Goal: Task Accomplishment & Management: Manage account settings

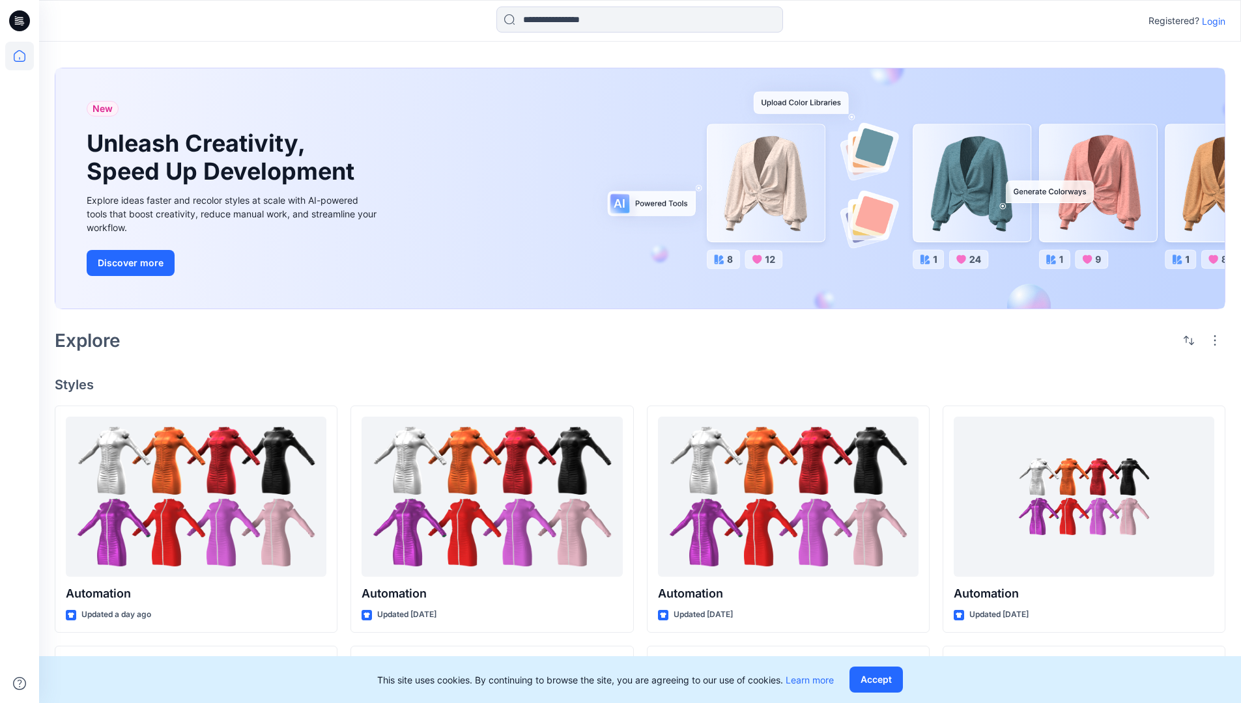
click at [1210, 21] on p "Login" at bounding box center [1213, 21] width 23 height 14
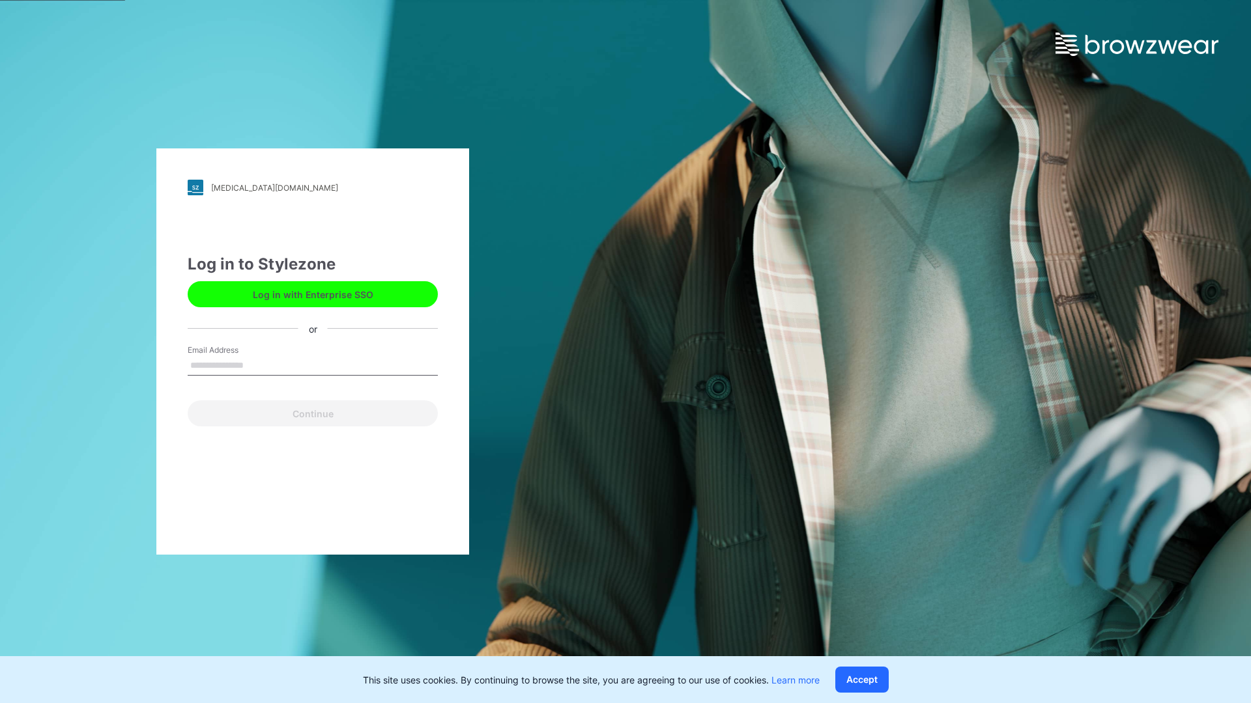
click at [257, 365] on input "Email Address" at bounding box center [313, 366] width 250 height 20
type input "**********"
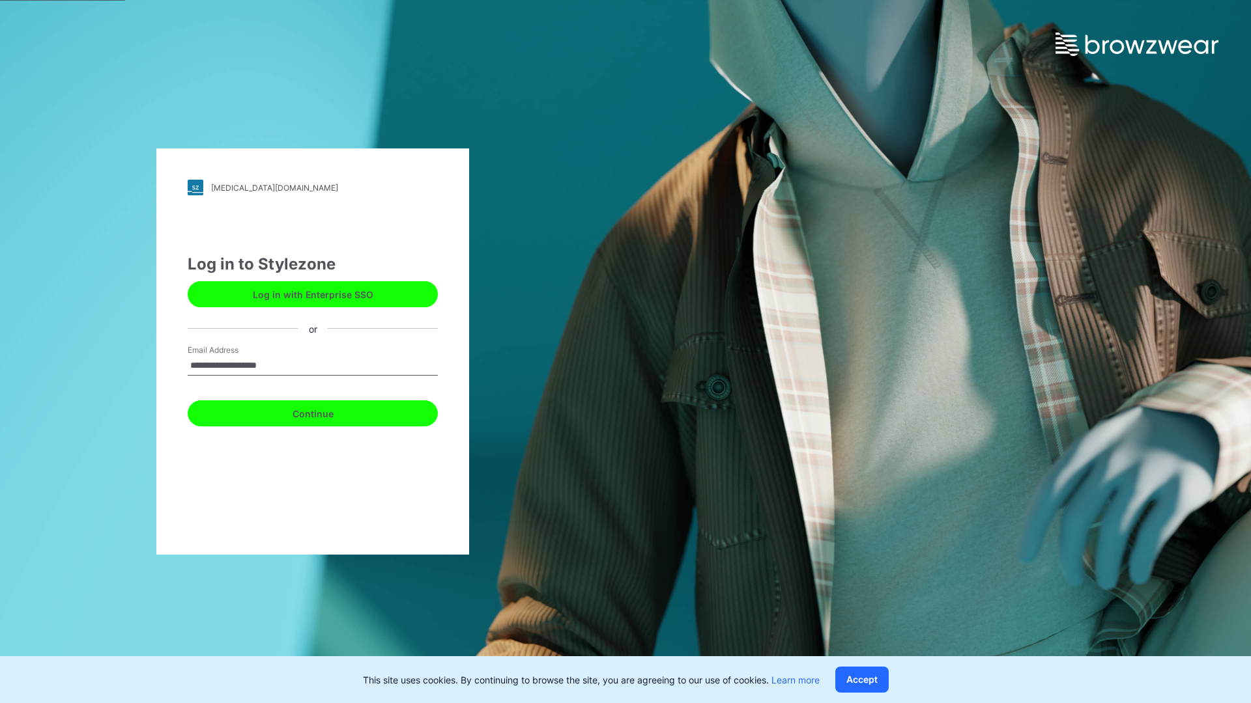
click at [327, 412] on button "Continue" at bounding box center [313, 414] width 250 height 26
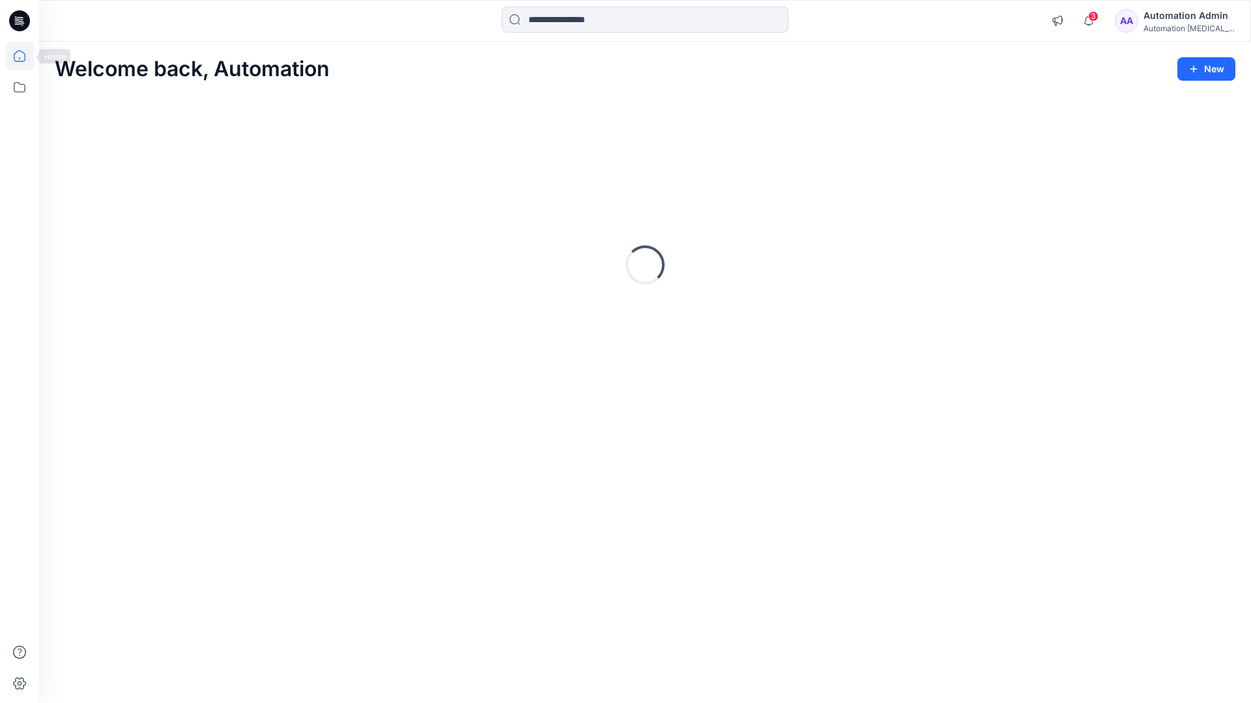
click at [25, 56] on icon at bounding box center [20, 56] width 12 height 12
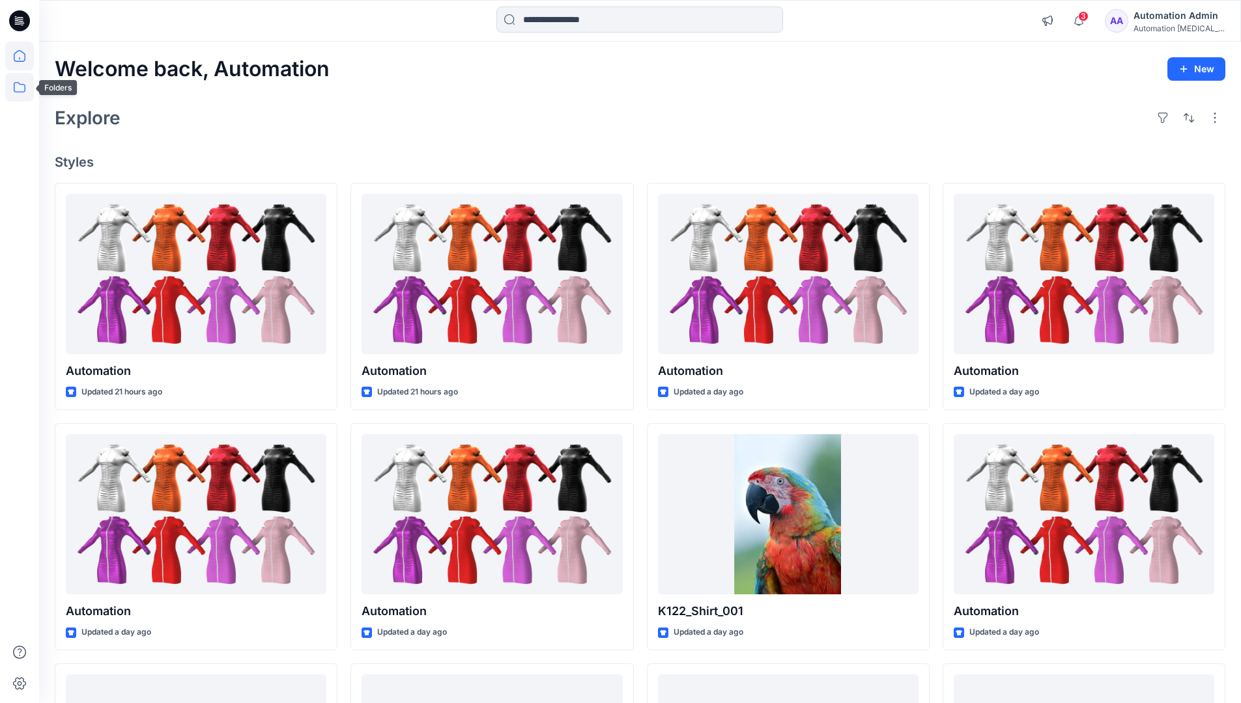
click at [22, 90] on icon at bounding box center [19, 87] width 29 height 29
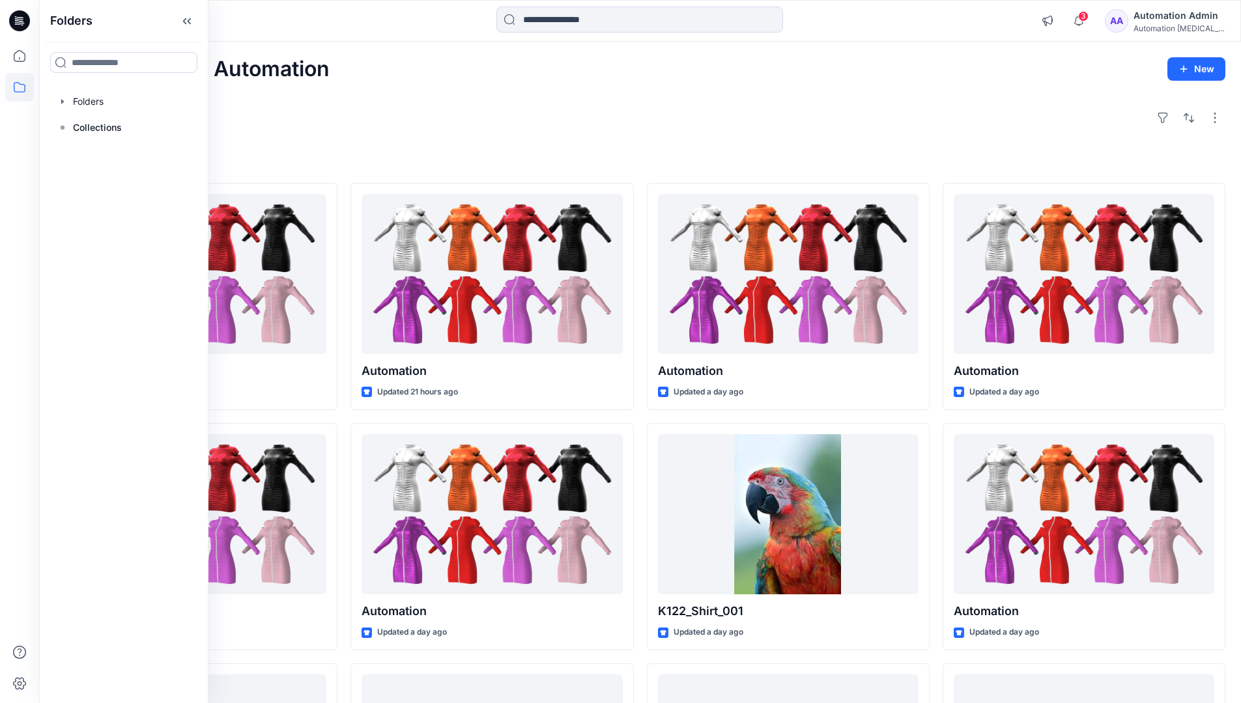
click at [457, 131] on div "Explore" at bounding box center [640, 117] width 1170 height 31
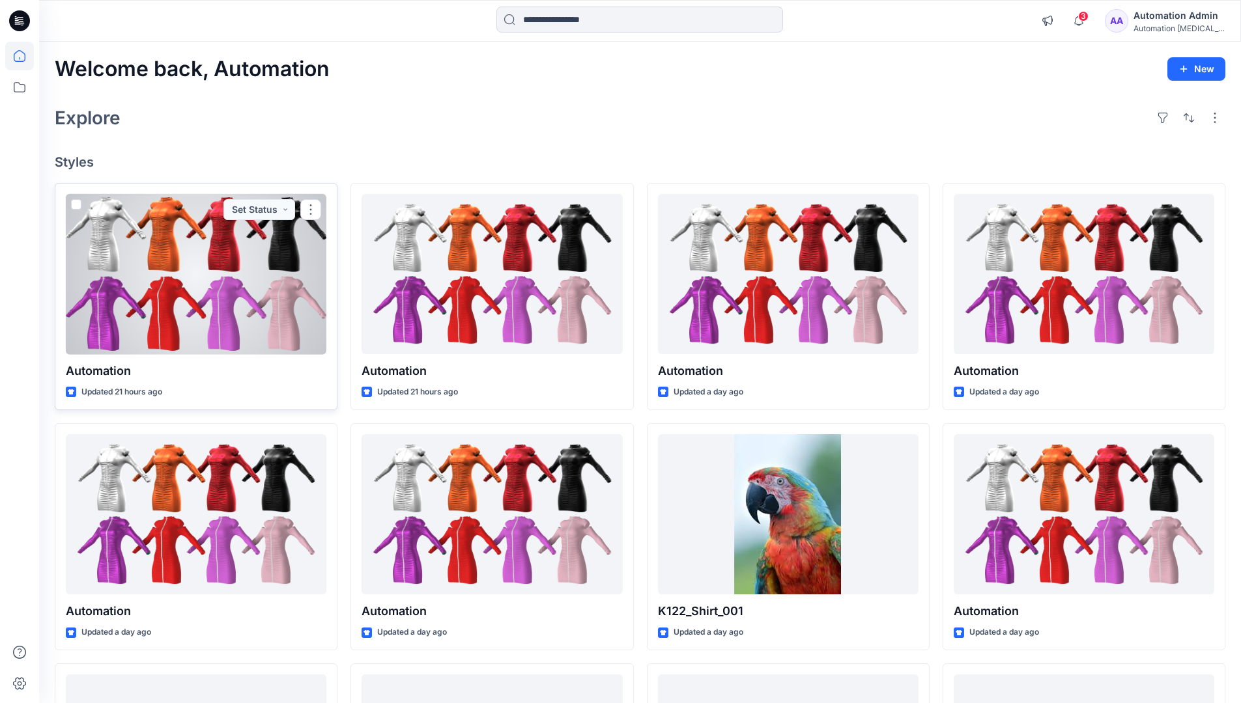
click at [78, 205] on span at bounding box center [76, 204] width 10 height 10
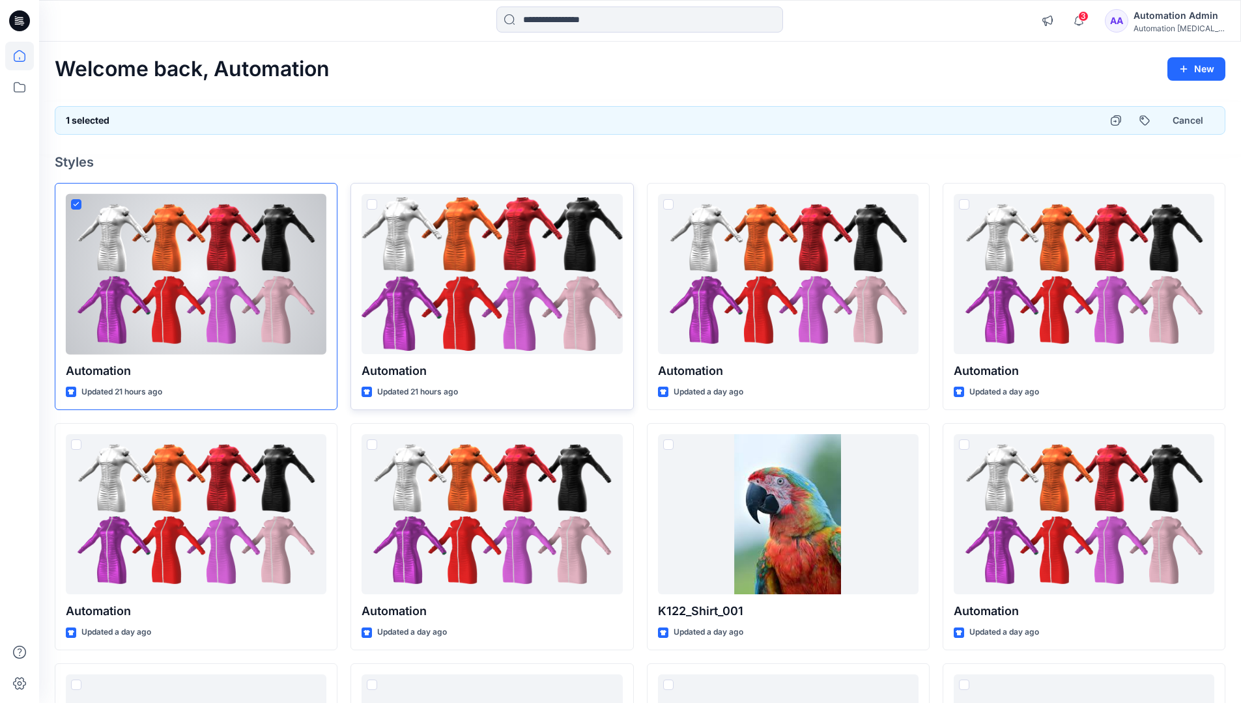
click at [374, 207] on span at bounding box center [372, 204] width 10 height 10
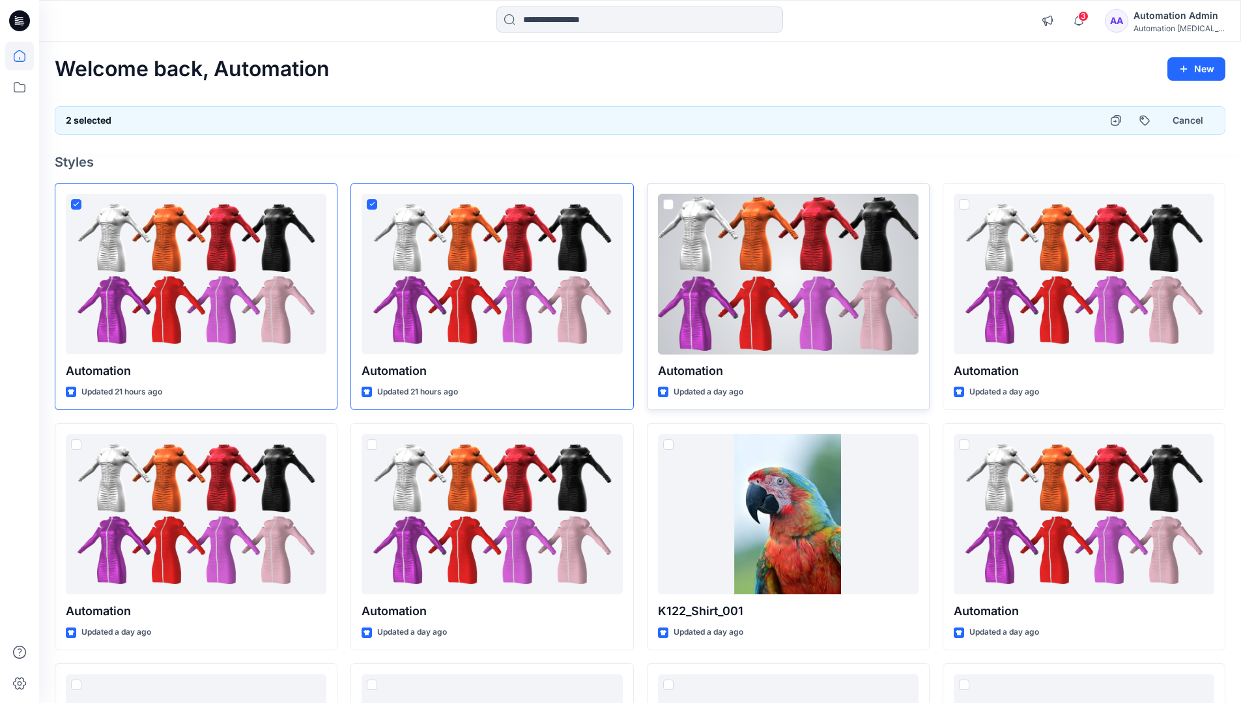
click at [670, 204] on span at bounding box center [668, 204] width 10 height 10
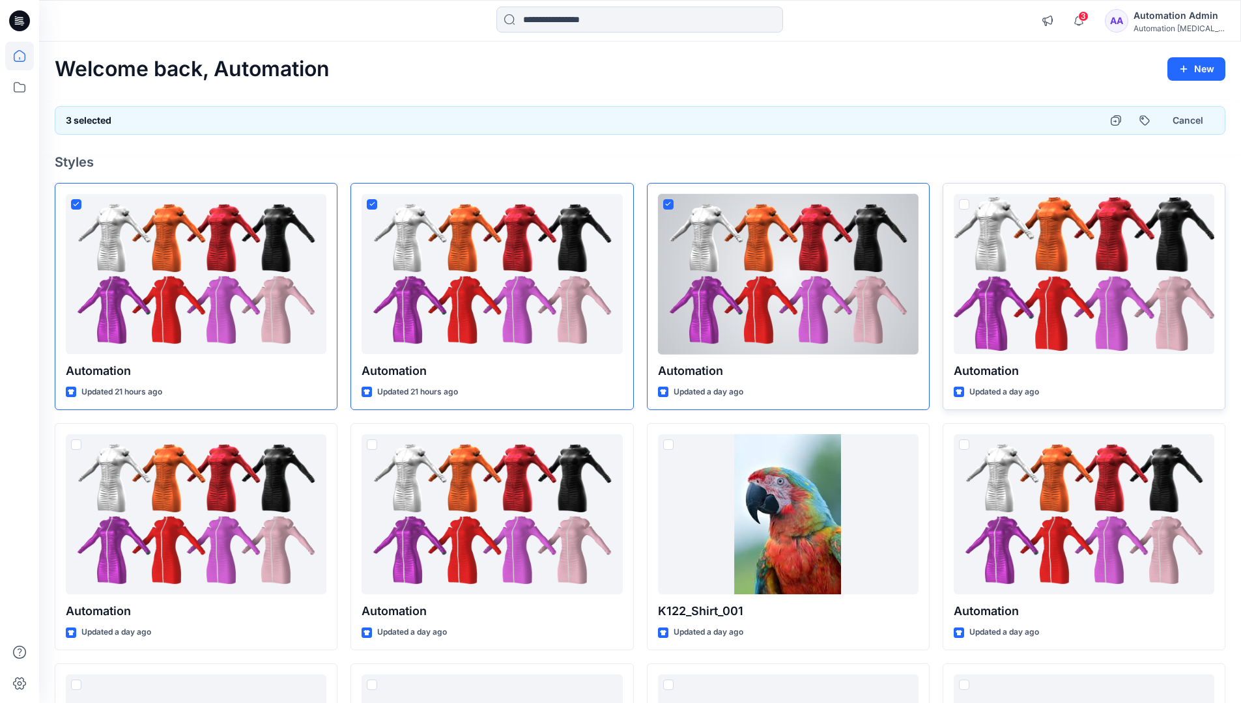
click at [964, 203] on span at bounding box center [964, 204] width 10 height 10
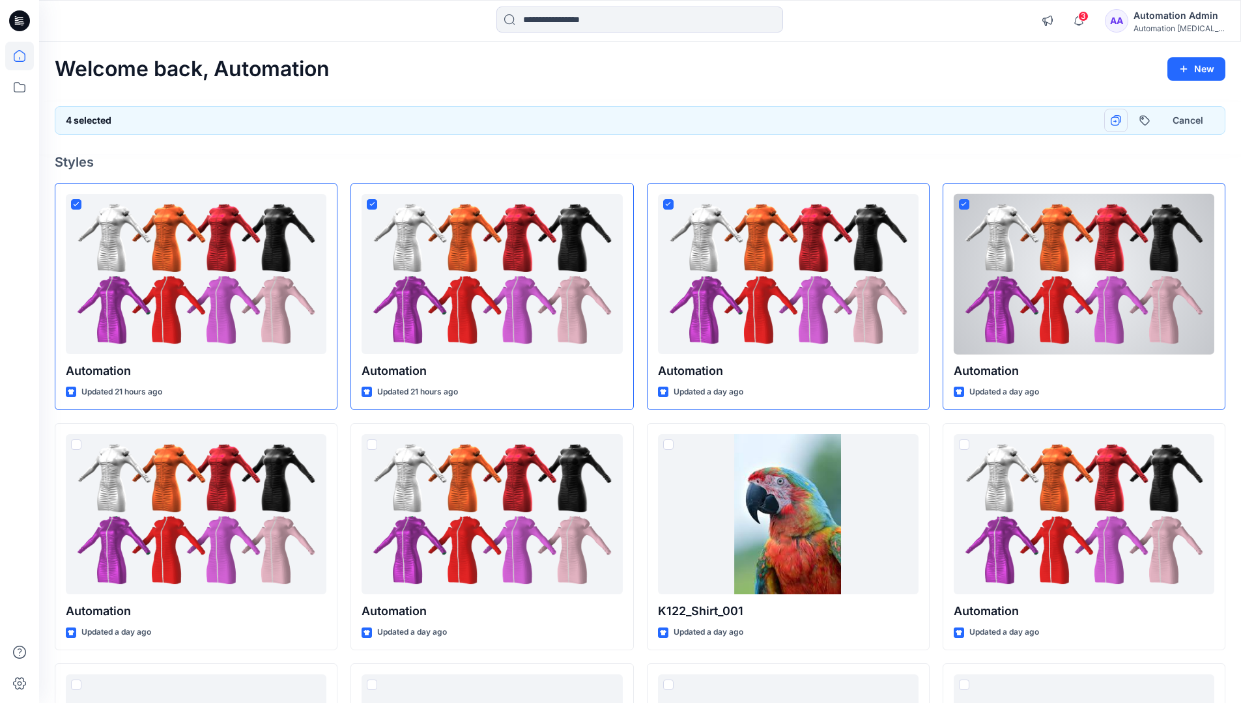
click at [1116, 120] on icon "button" at bounding box center [1116, 120] width 10 height 10
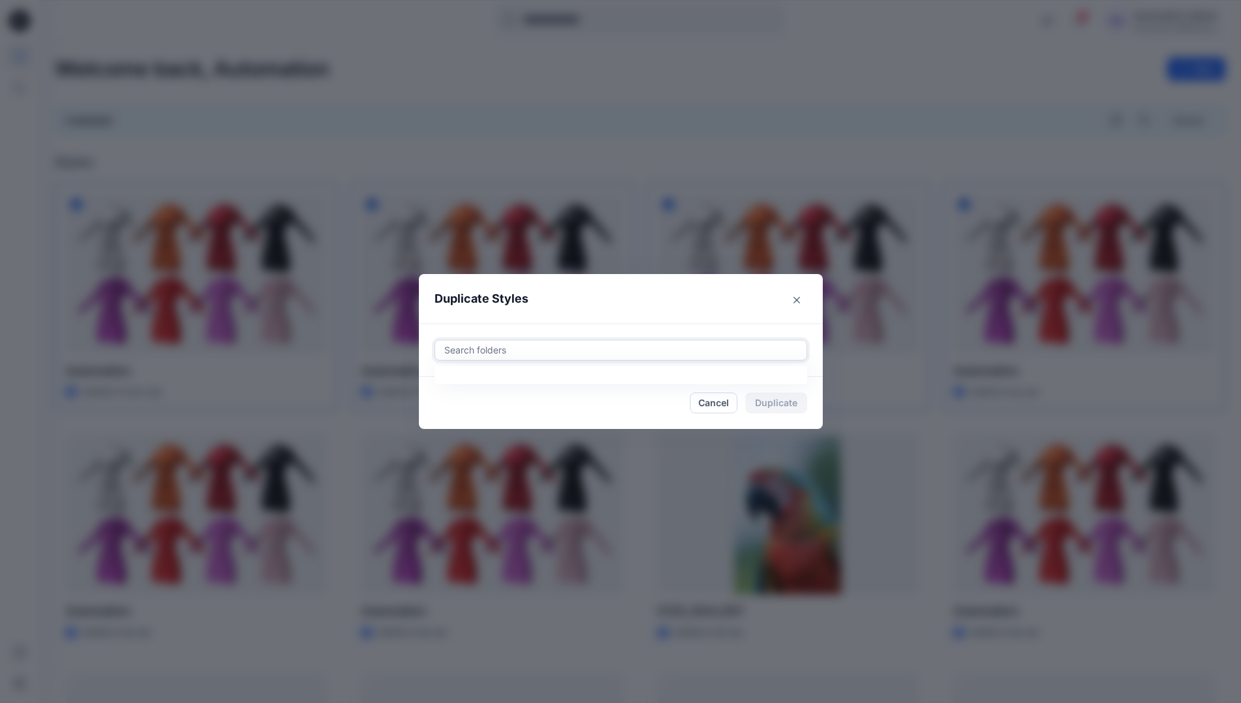
click at [500, 344] on div at bounding box center [621, 351] width 356 height 16
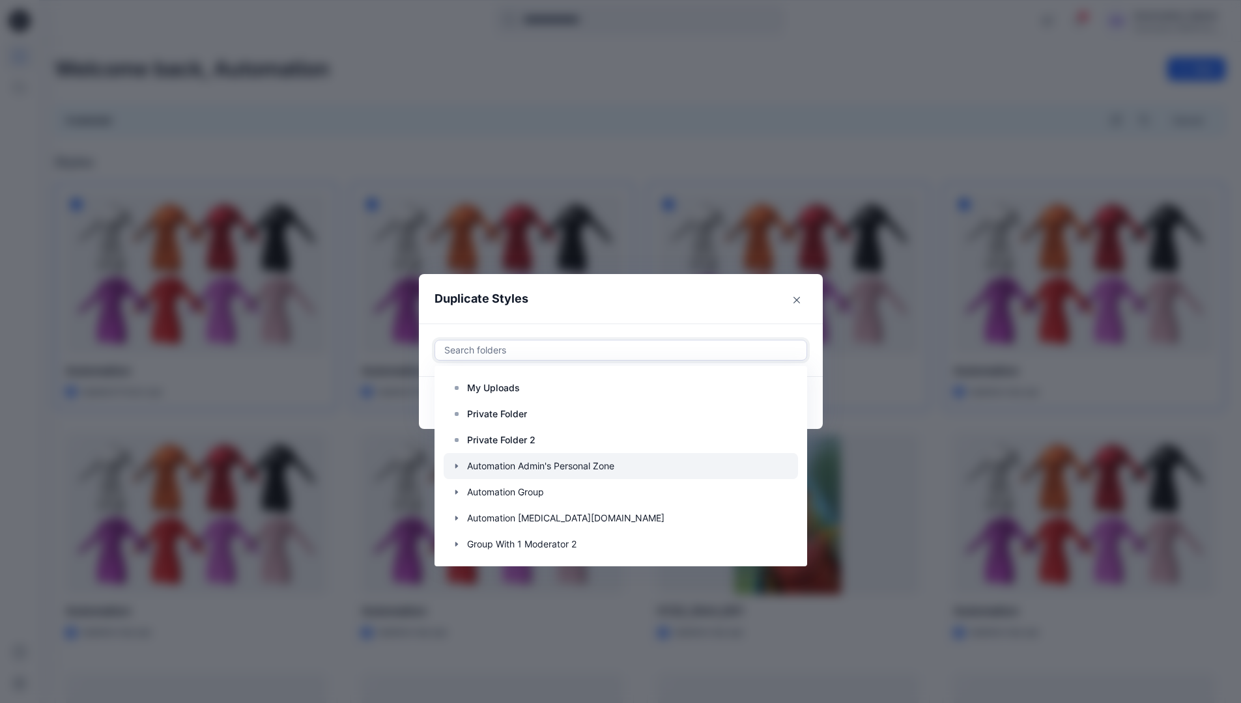
click at [462, 464] on icon "button" at bounding box center [456, 466] width 10 height 10
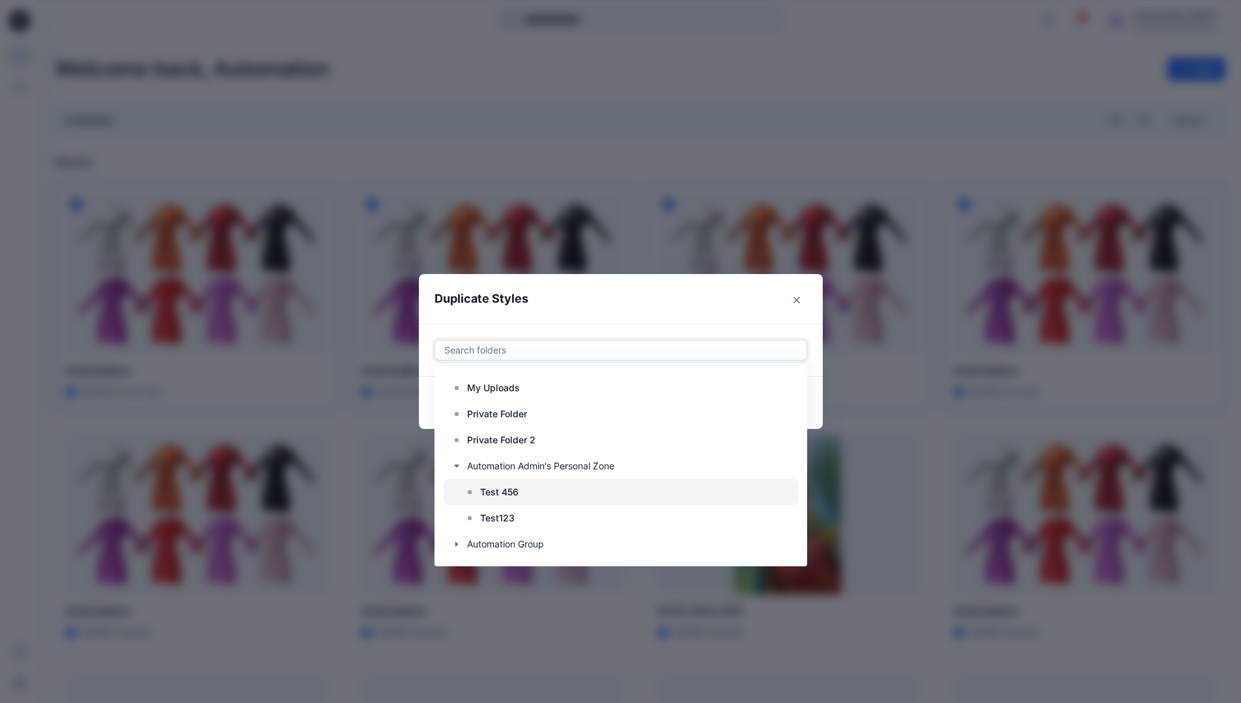
click at [500, 489] on p "Test 456" at bounding box center [499, 493] width 38 height 16
click at [659, 298] on header "Duplicate Styles" at bounding box center [608, 299] width 378 height 50
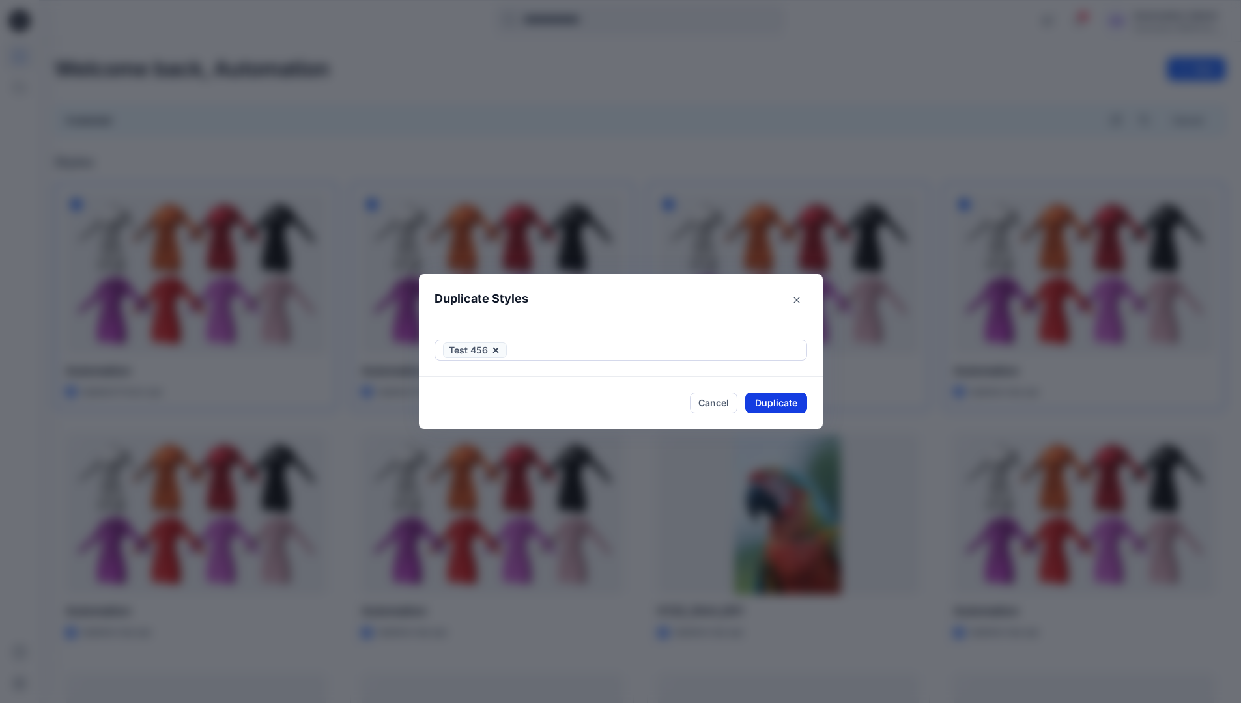
click at [783, 409] on button "Duplicate" at bounding box center [776, 403] width 62 height 21
click at [792, 404] on button "Close" at bounding box center [786, 403] width 42 height 21
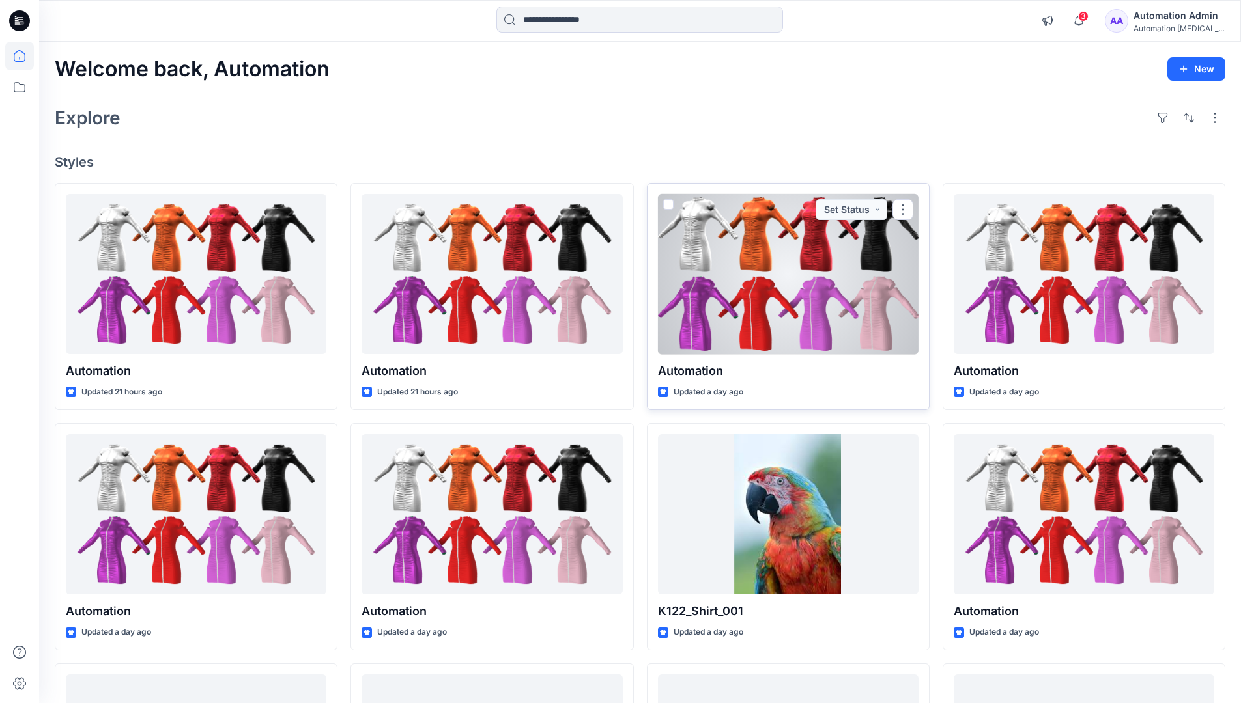
click at [664, 206] on span at bounding box center [668, 204] width 10 height 10
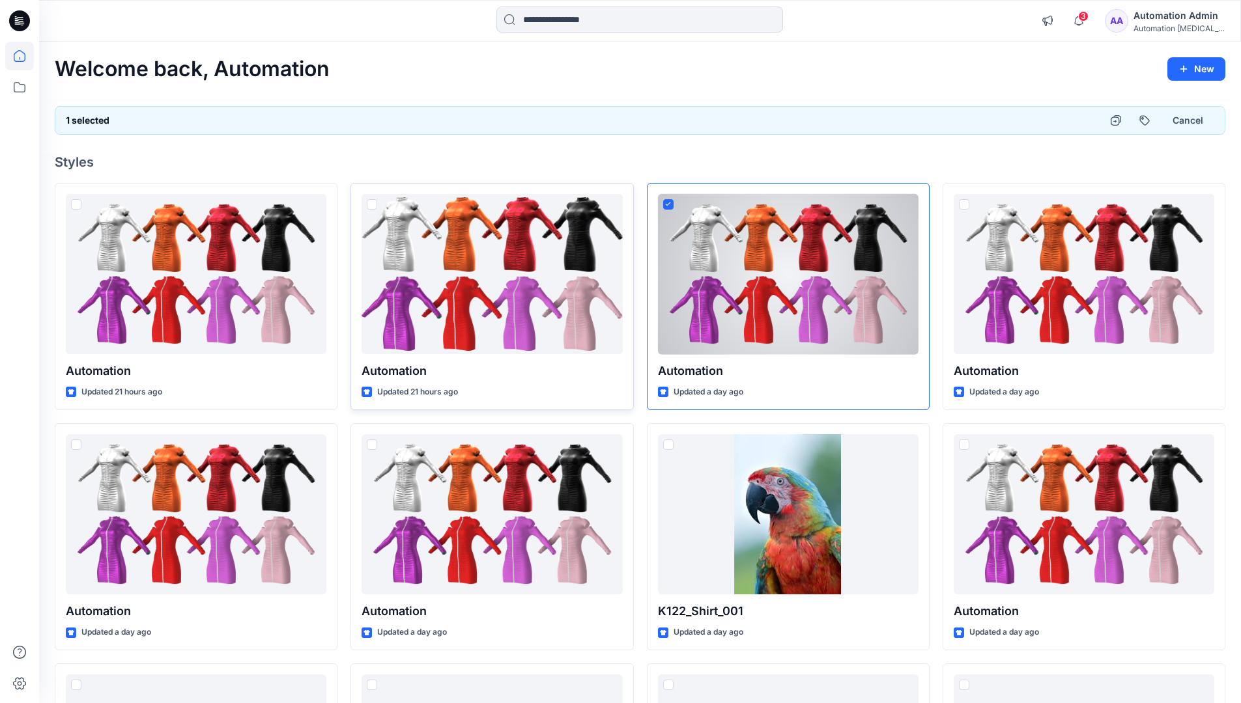
click at [375, 208] on span at bounding box center [372, 204] width 10 height 10
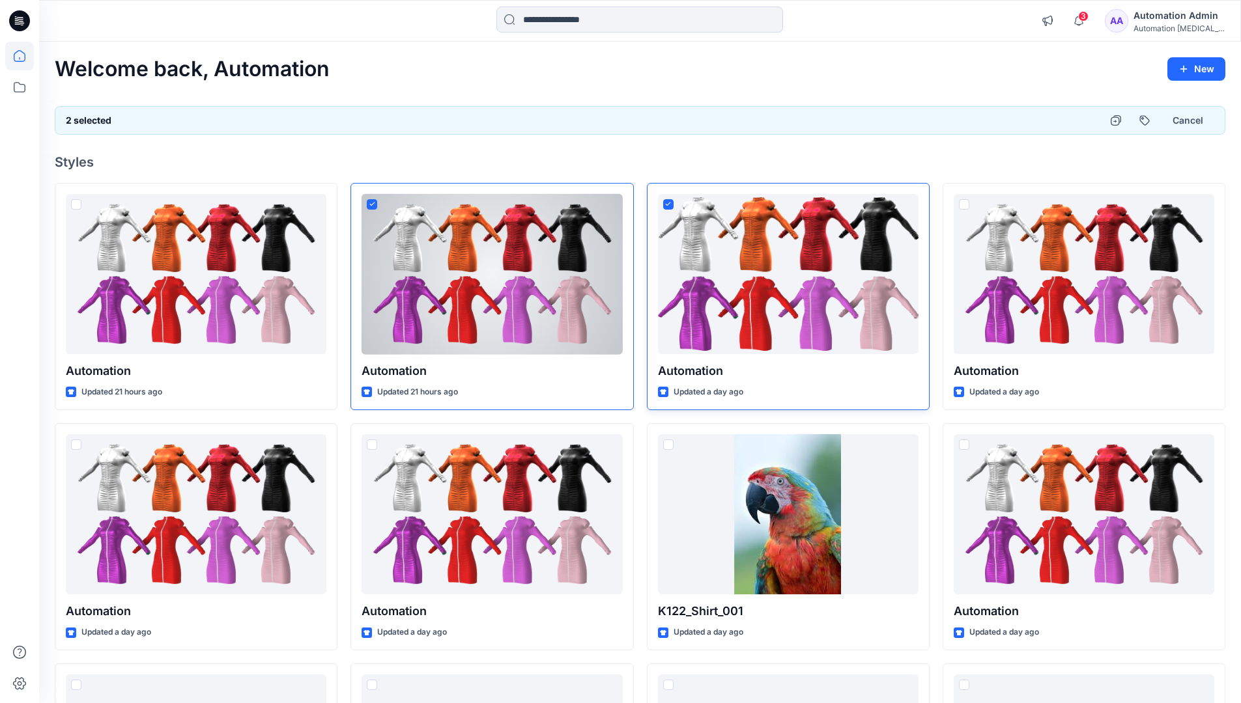
click at [668, 206] on icon at bounding box center [668, 204] width 6 height 5
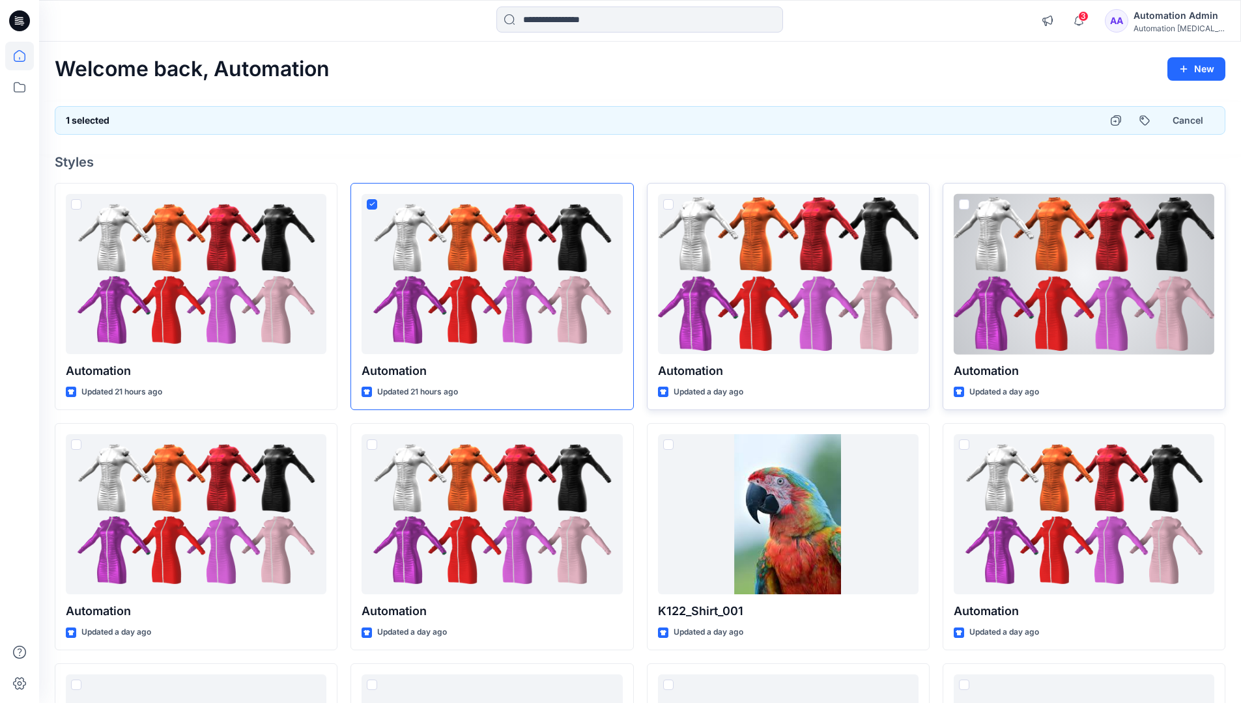
click at [964, 206] on span at bounding box center [964, 204] width 10 height 10
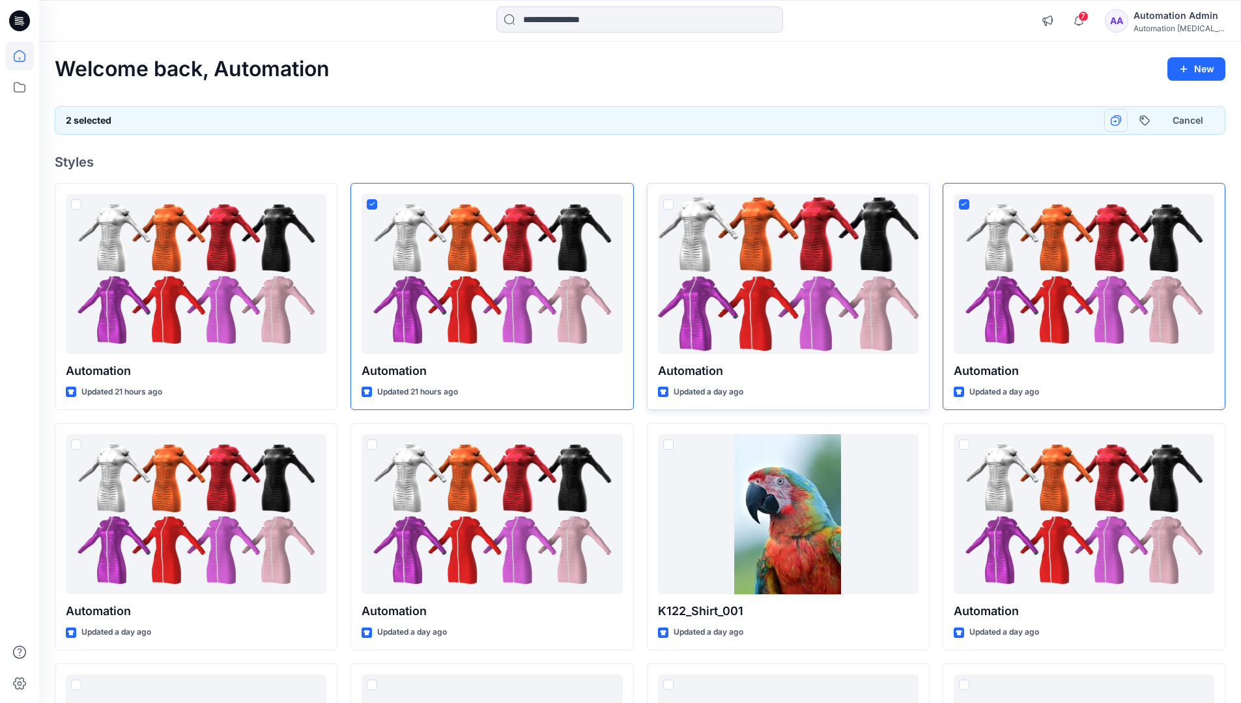
click at [1120, 120] on icon "button" at bounding box center [1116, 120] width 10 height 10
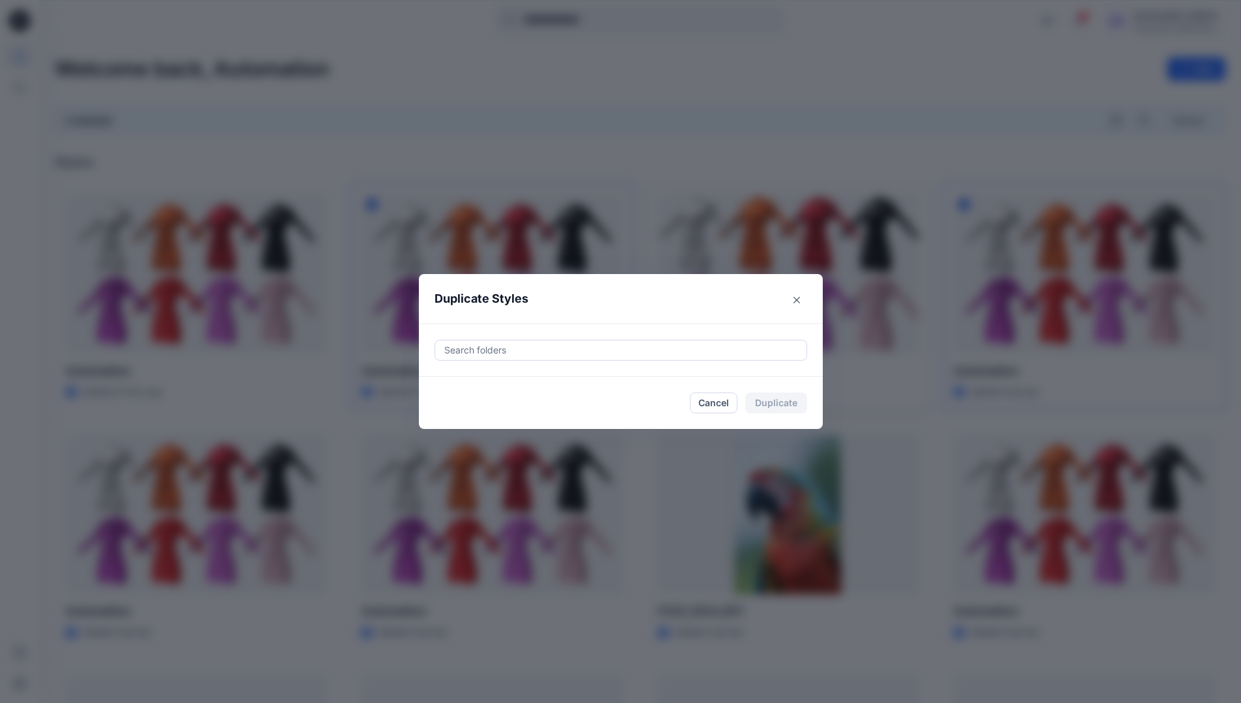
click at [546, 353] on div at bounding box center [621, 351] width 356 height 16
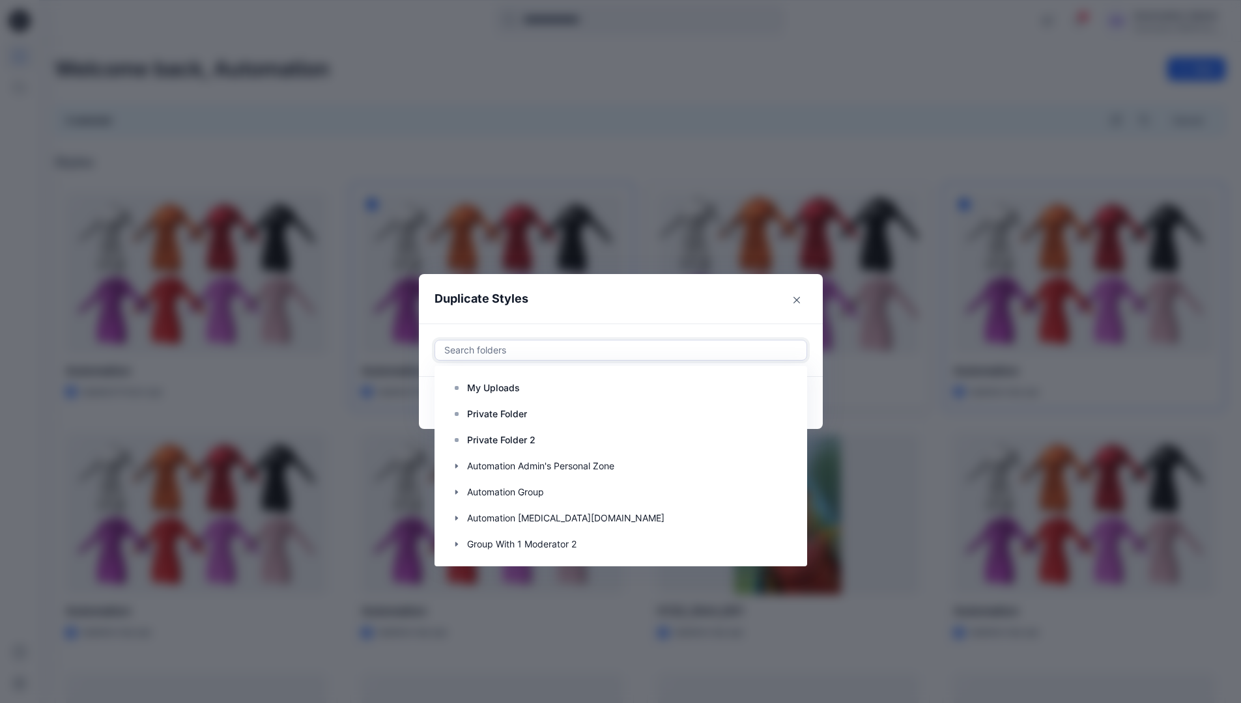
scroll to position [130, 0]
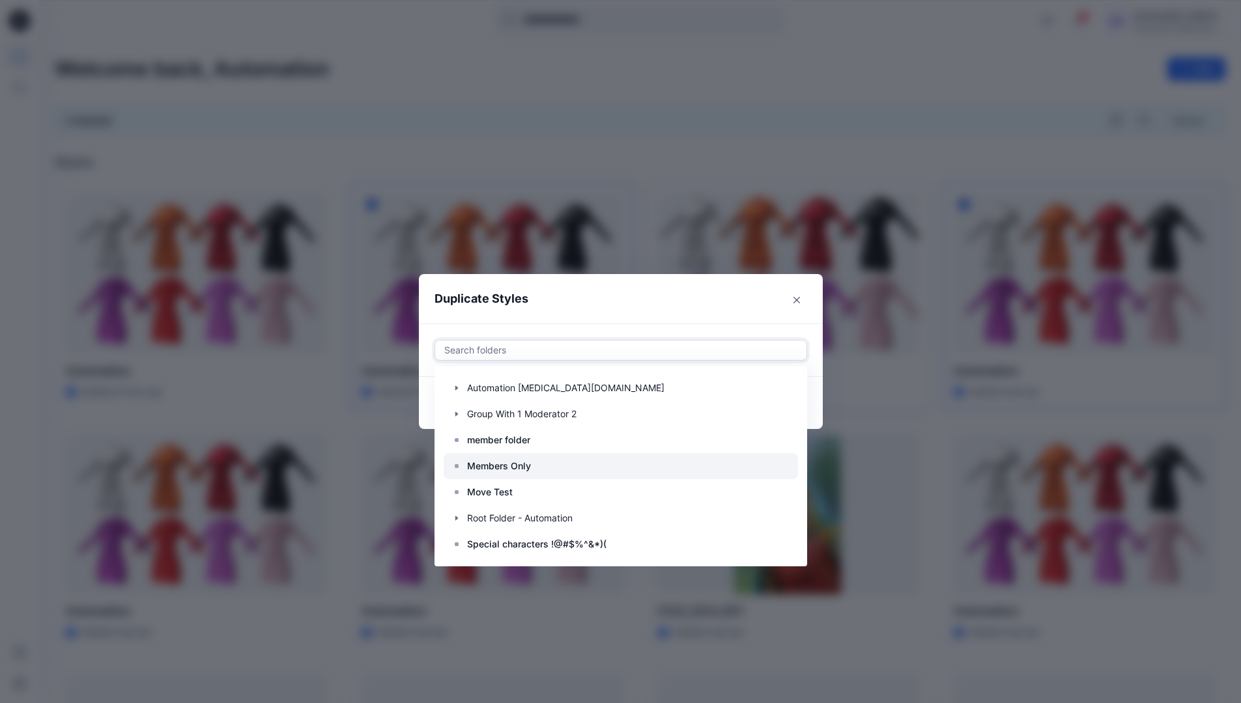
click at [539, 466] on div at bounding box center [621, 466] width 354 height 26
click at [604, 300] on header "Duplicate Styles" at bounding box center [608, 299] width 378 height 50
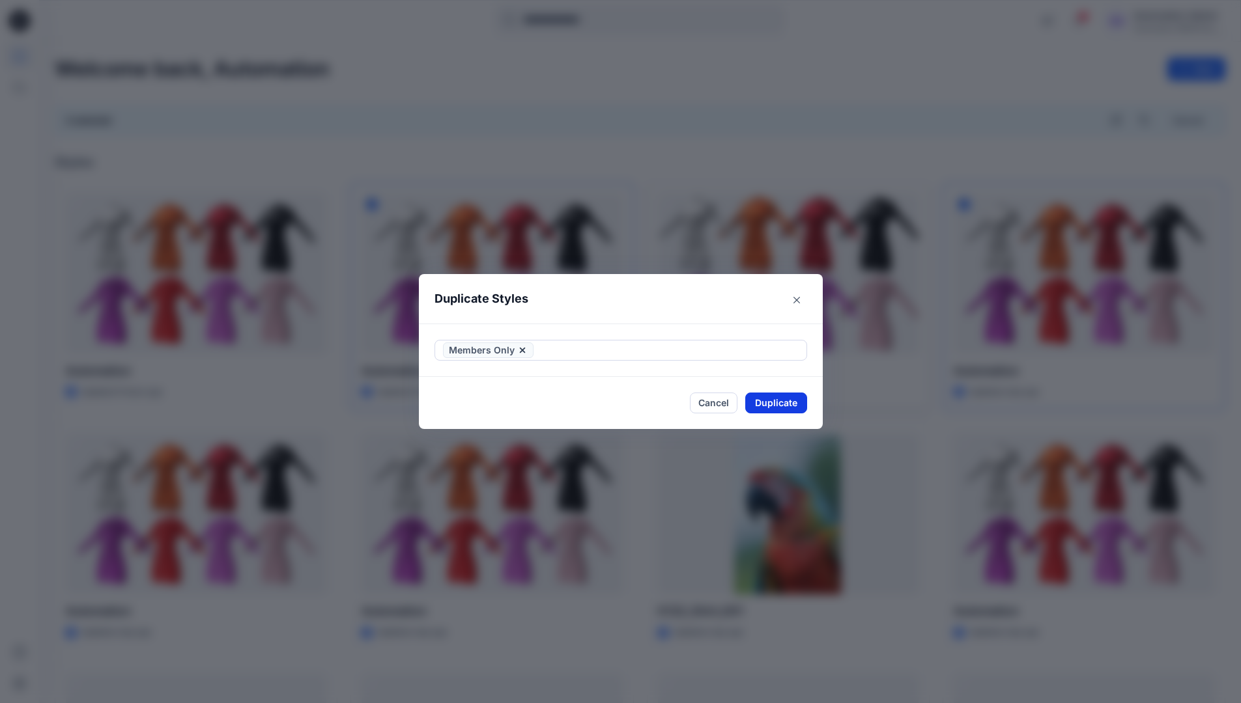
click at [772, 400] on button "Duplicate" at bounding box center [776, 403] width 62 height 21
click at [787, 399] on button "Close" at bounding box center [786, 403] width 42 height 21
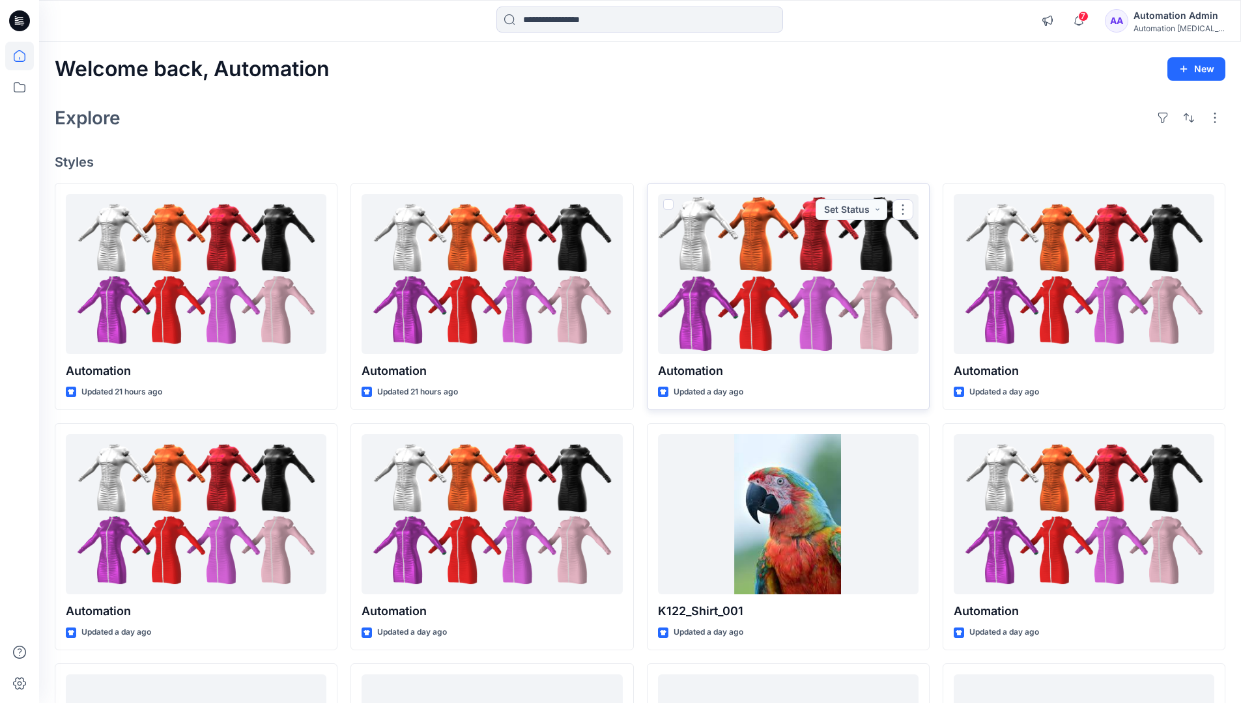
click at [1174, 11] on div "Automation Admin" at bounding box center [1178, 16] width 91 height 16
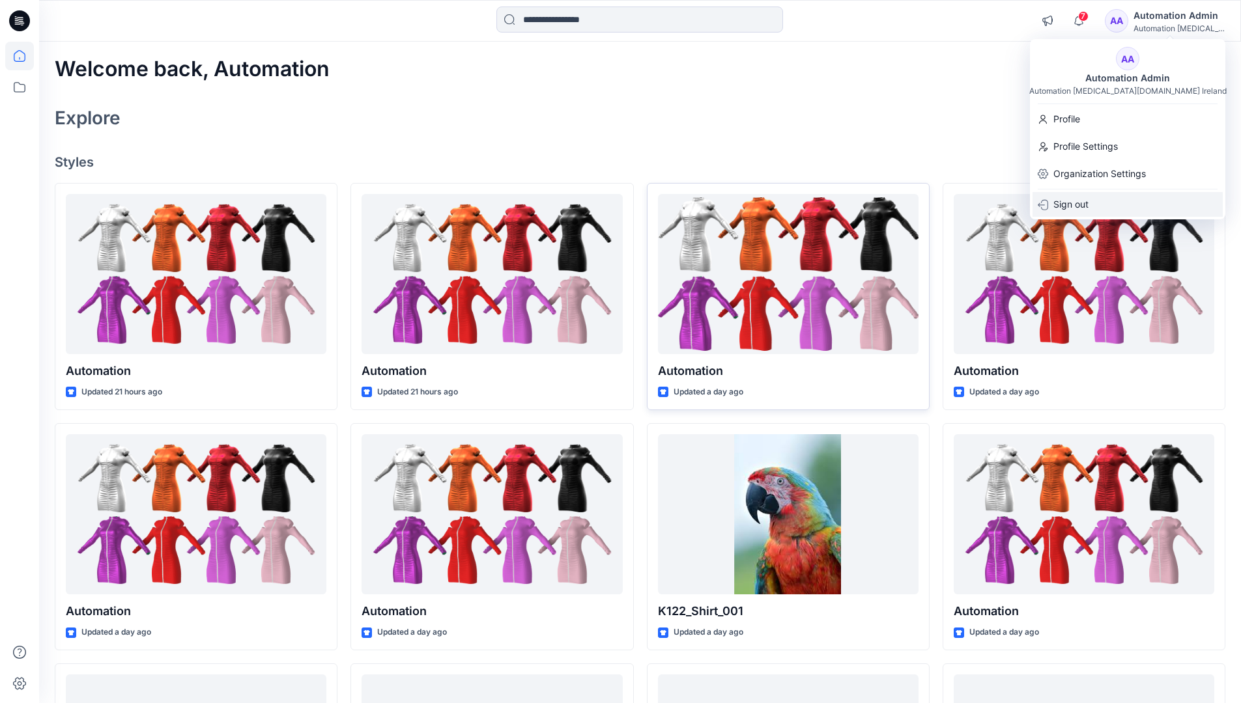
click at [1084, 200] on p "Sign out" at bounding box center [1070, 204] width 35 height 25
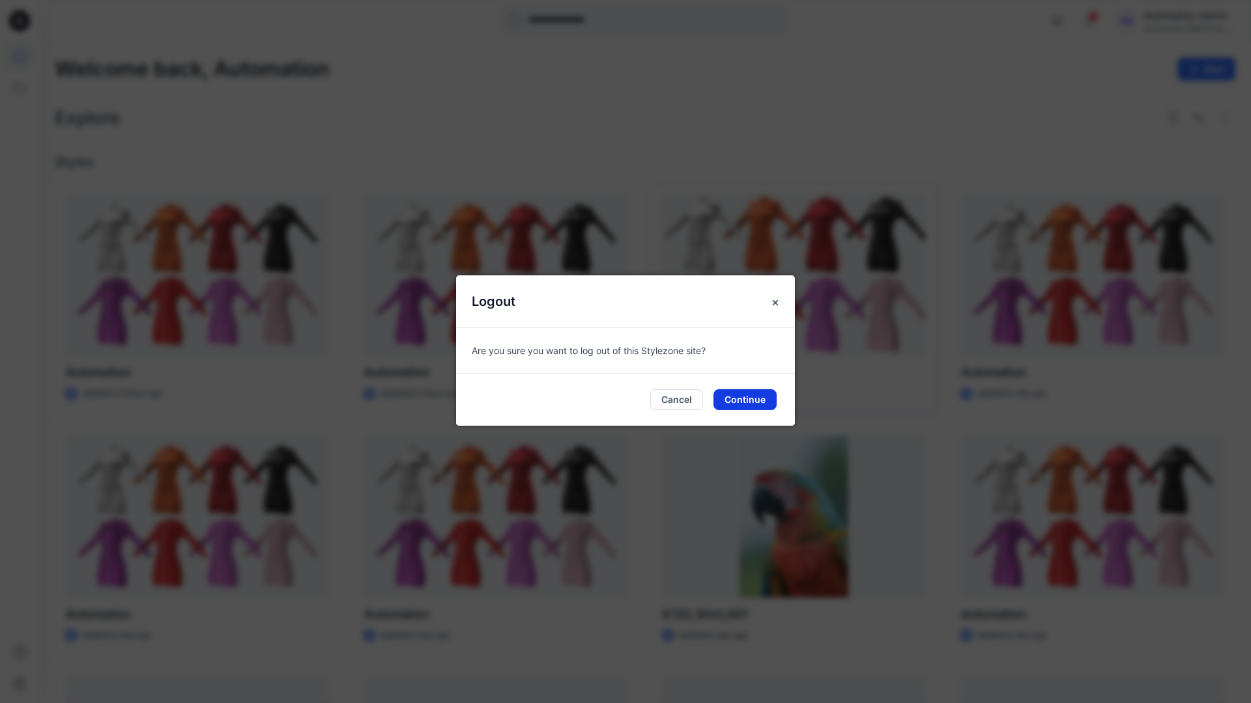
click at [747, 390] on button "Continue" at bounding box center [744, 400] width 63 height 21
